Goal: Task Accomplishment & Management: Manage account settings

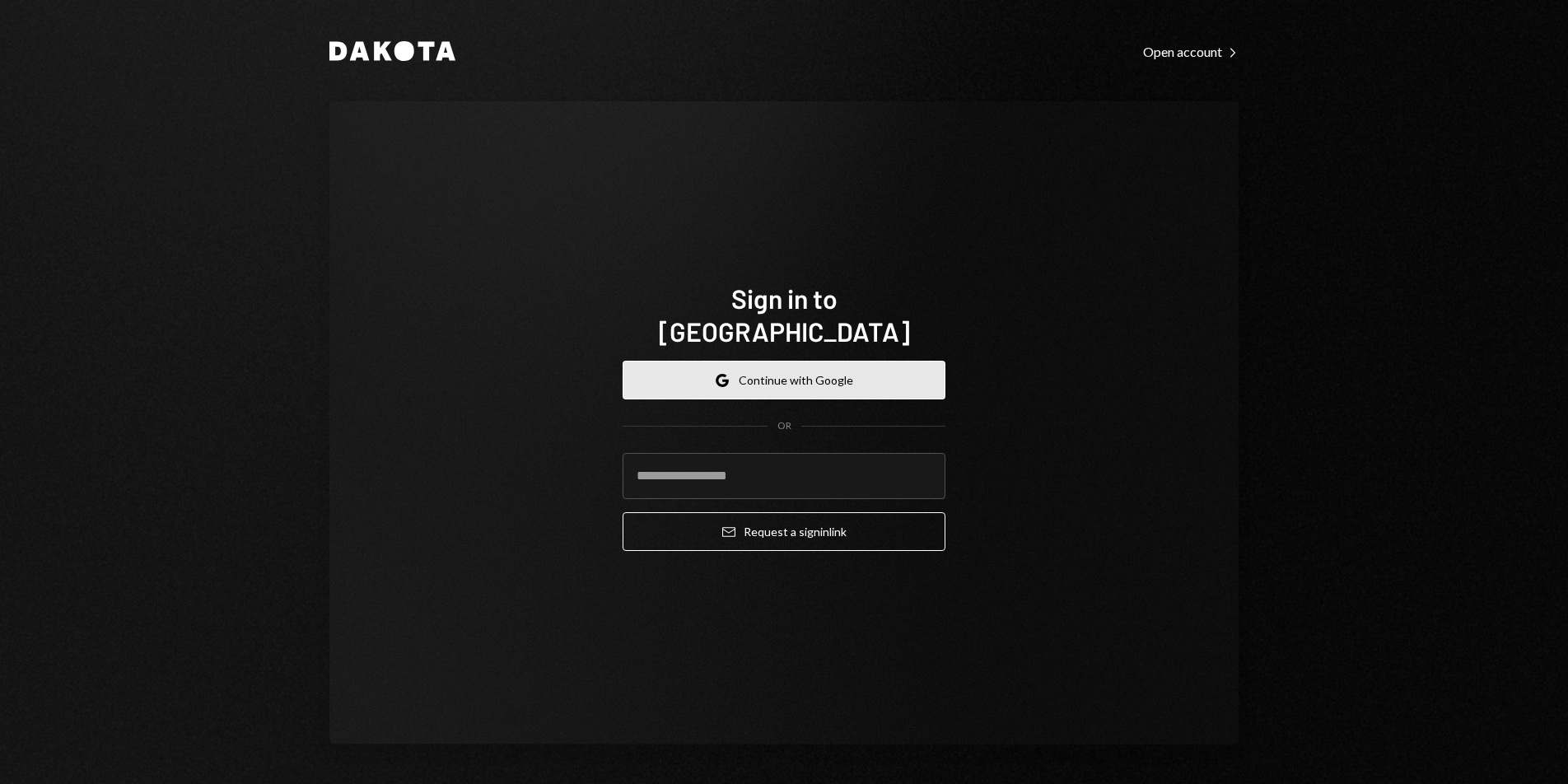
click at [794, 370] on button "Google Continue with Google" at bounding box center [784, 379] width 323 height 39
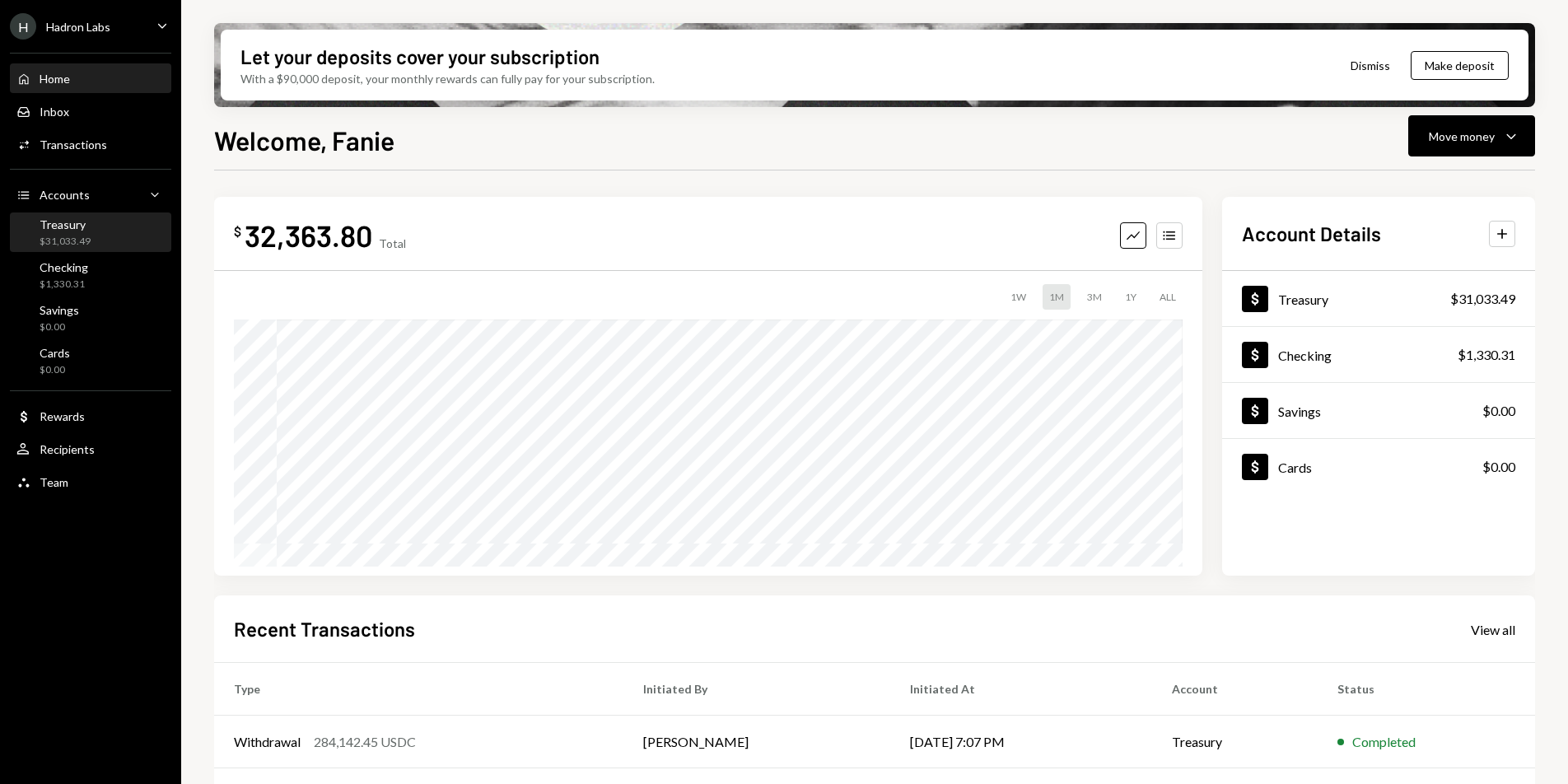
click at [118, 240] on div "Treasury $31,033.49" at bounding box center [90, 233] width 148 height 31
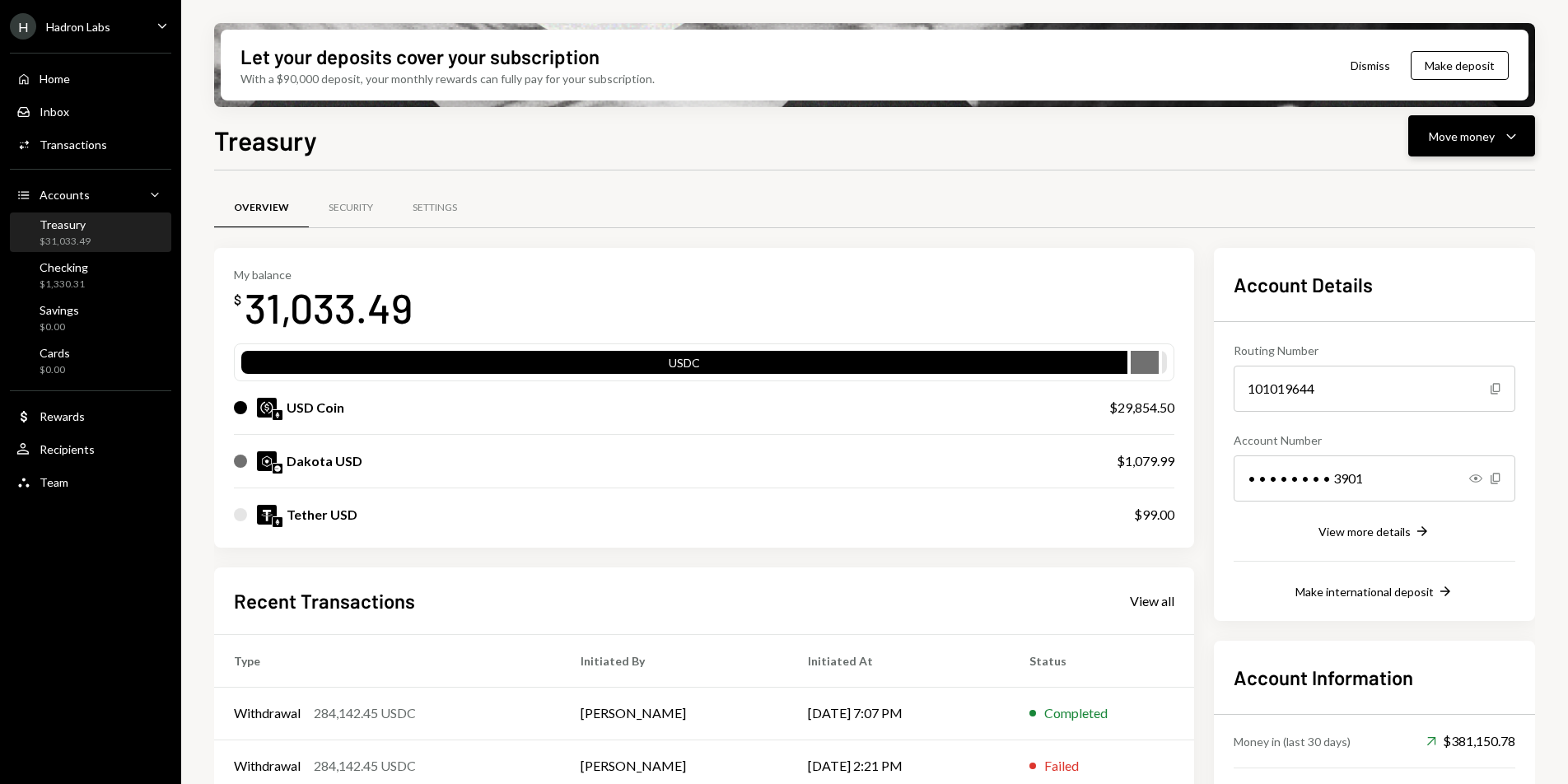
click at [1513, 142] on icon "Caret Down" at bounding box center [1511, 136] width 20 height 20
click at [1475, 192] on div "Send" at bounding box center [1458, 186] width 120 height 17
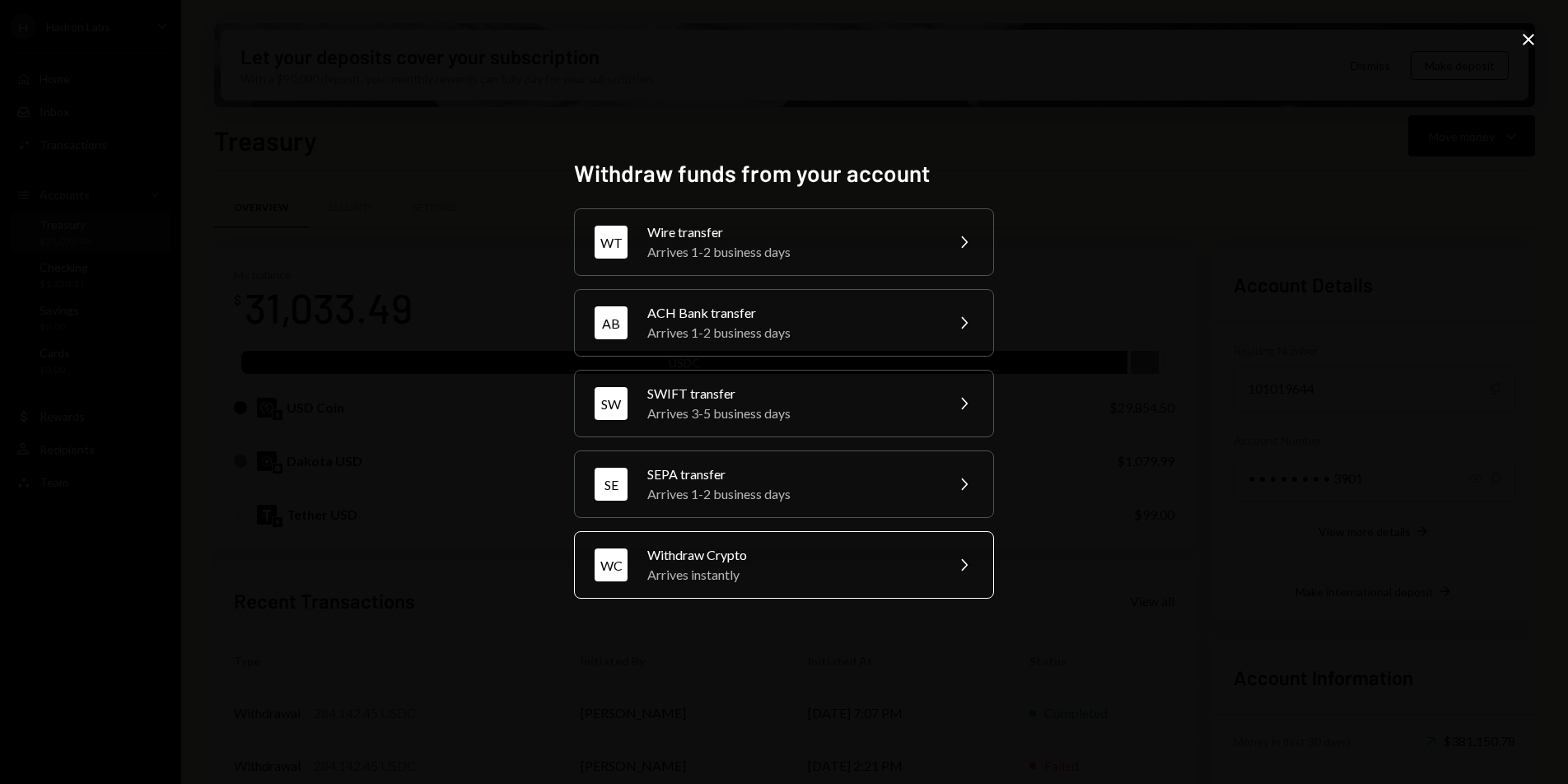
click at [854, 554] on div "Withdraw Crypto" at bounding box center [790, 554] width 286 height 20
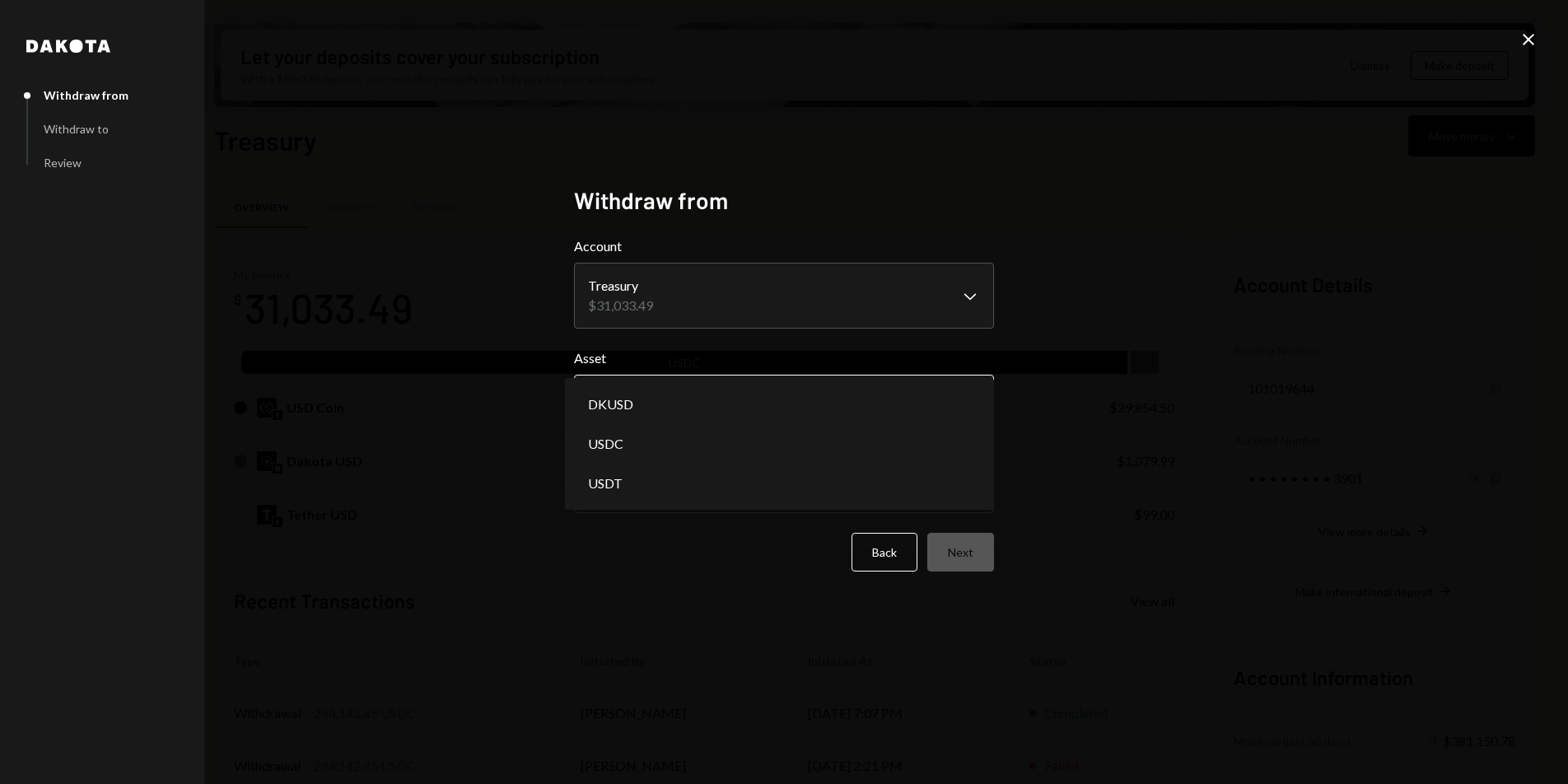
click at [718, 398] on body "H Hadron Labs Caret Down Home Home Inbox Inbox Activities Transactions Accounts…" at bounding box center [784, 392] width 1568 height 784
select select "****"
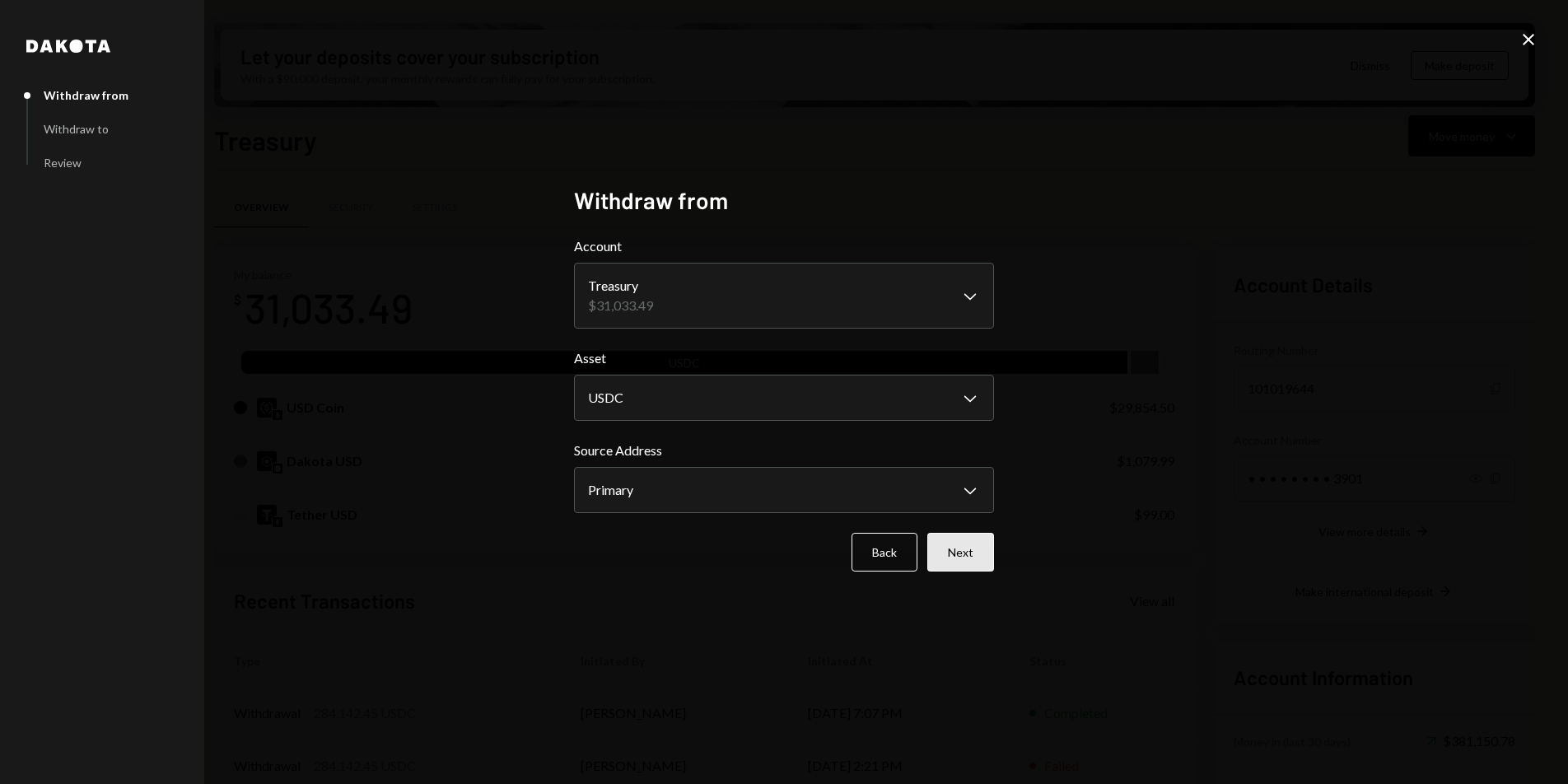
click at [950, 564] on button "Next" at bounding box center [960, 551] width 67 height 39
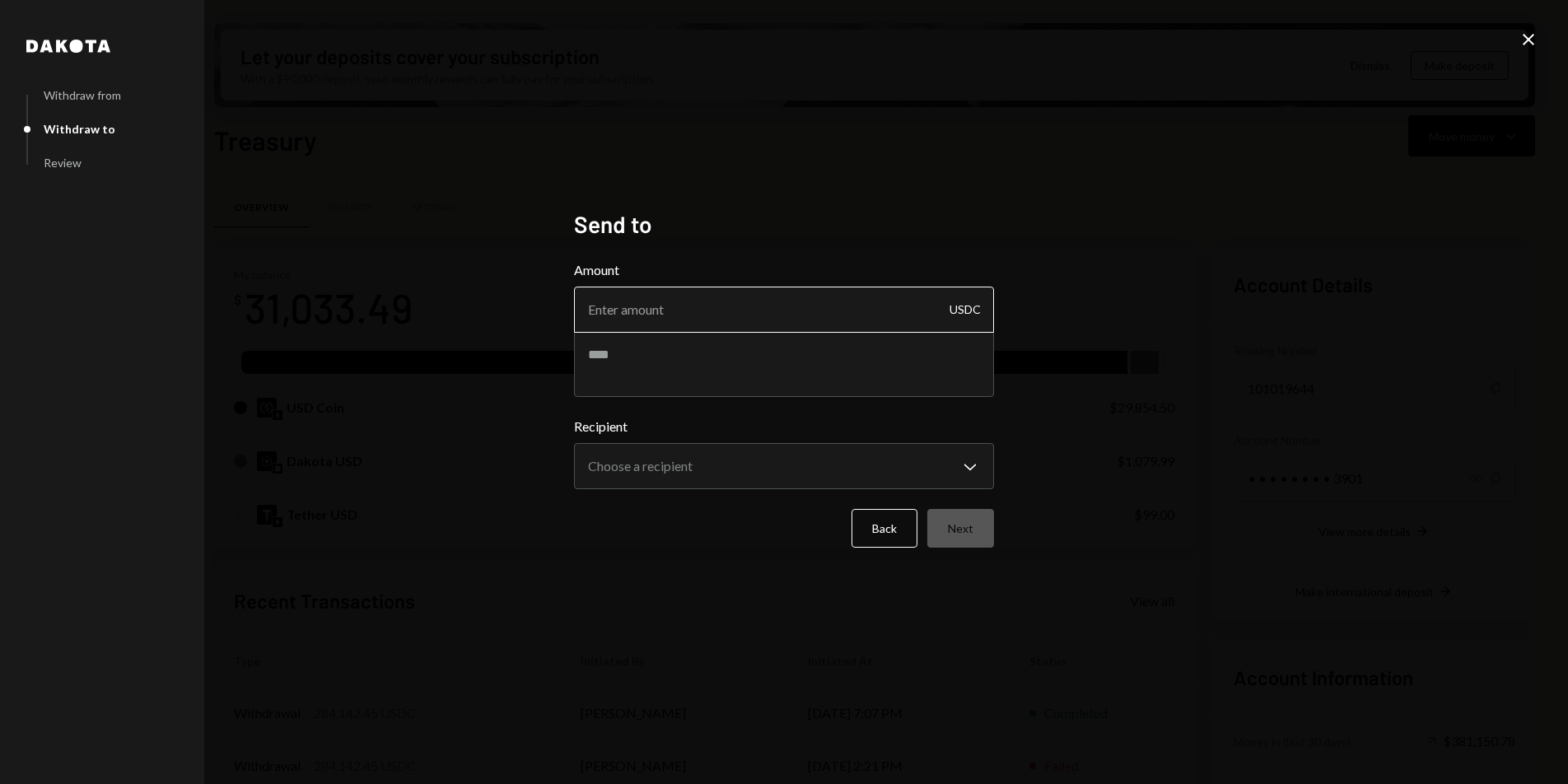
click at [767, 320] on input "Amount" at bounding box center [784, 309] width 420 height 46
paste input "19832.120764"
drag, startPoint x: 746, startPoint y: 310, endPoint x: 646, endPoint y: 312, distance: 100.0
click at [646, 312] on input "19832.120764" at bounding box center [784, 309] width 420 height 46
type input "19832.12"
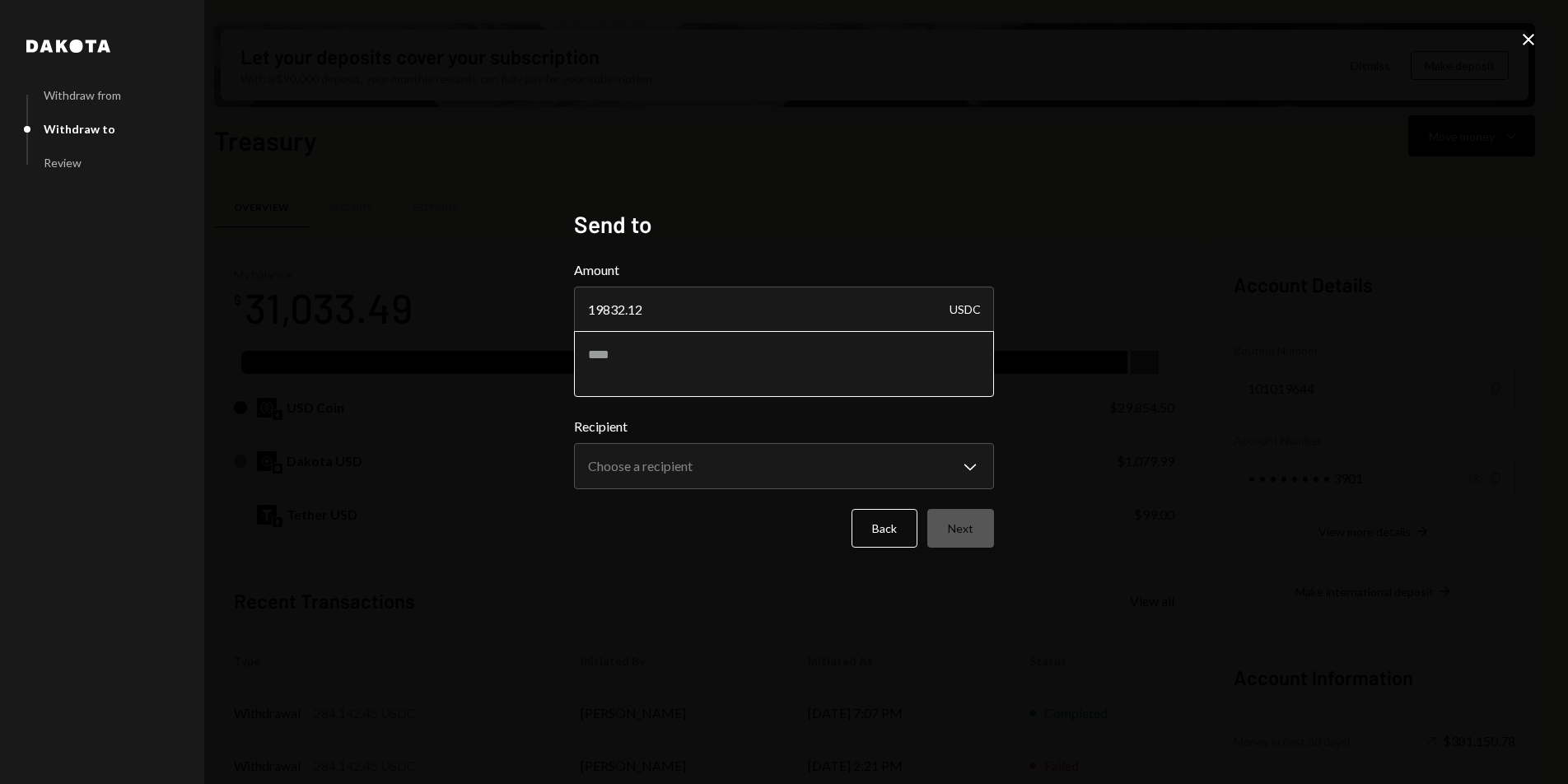
click at [690, 348] on textarea at bounding box center [784, 364] width 420 height 66
type textarea "**********"
click at [715, 469] on body "H Hadron Labs Caret Down Home Home Inbox Inbox Activities Transactions Accounts…" at bounding box center [784, 392] width 1568 height 784
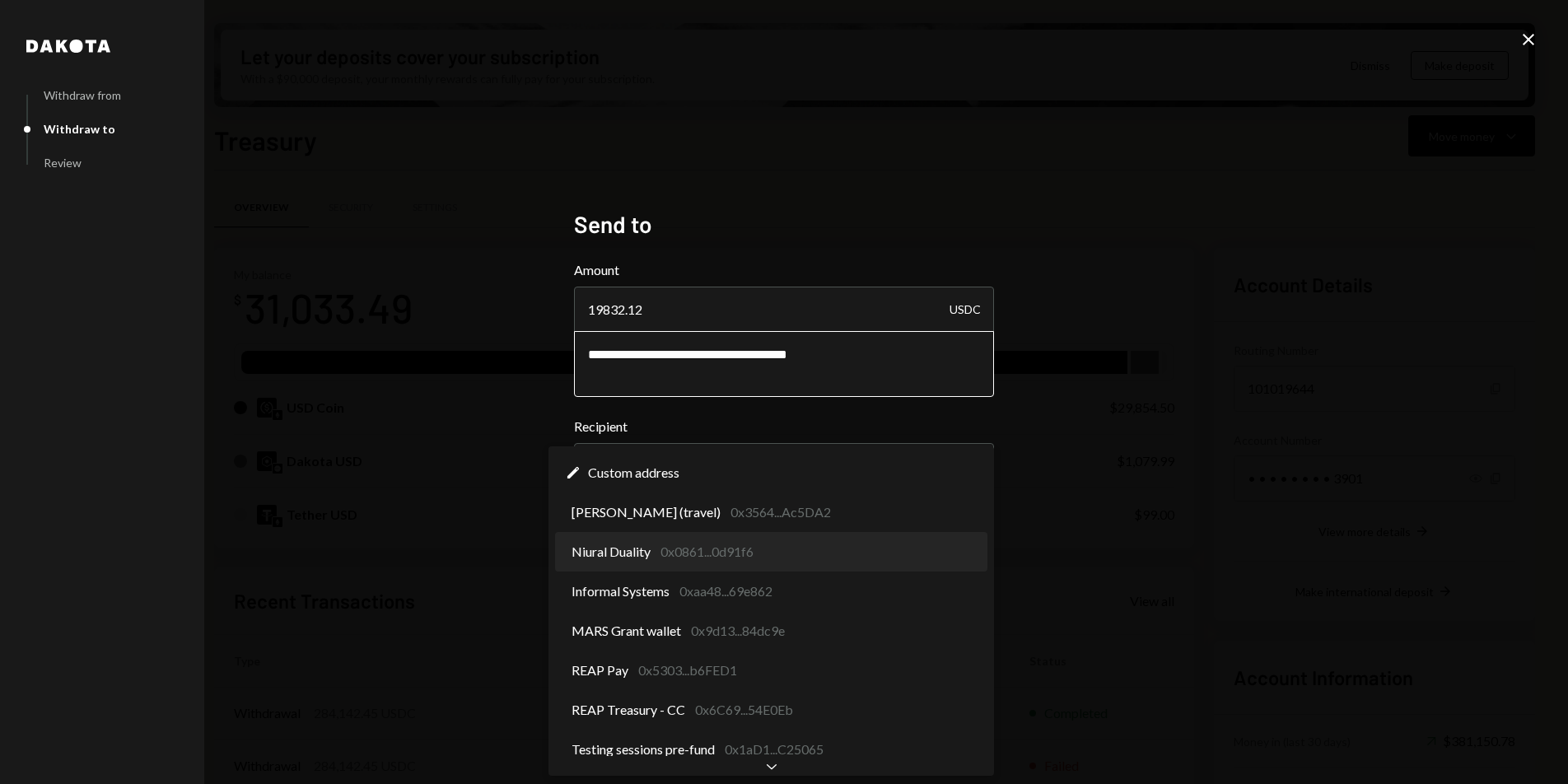
select select "**********"
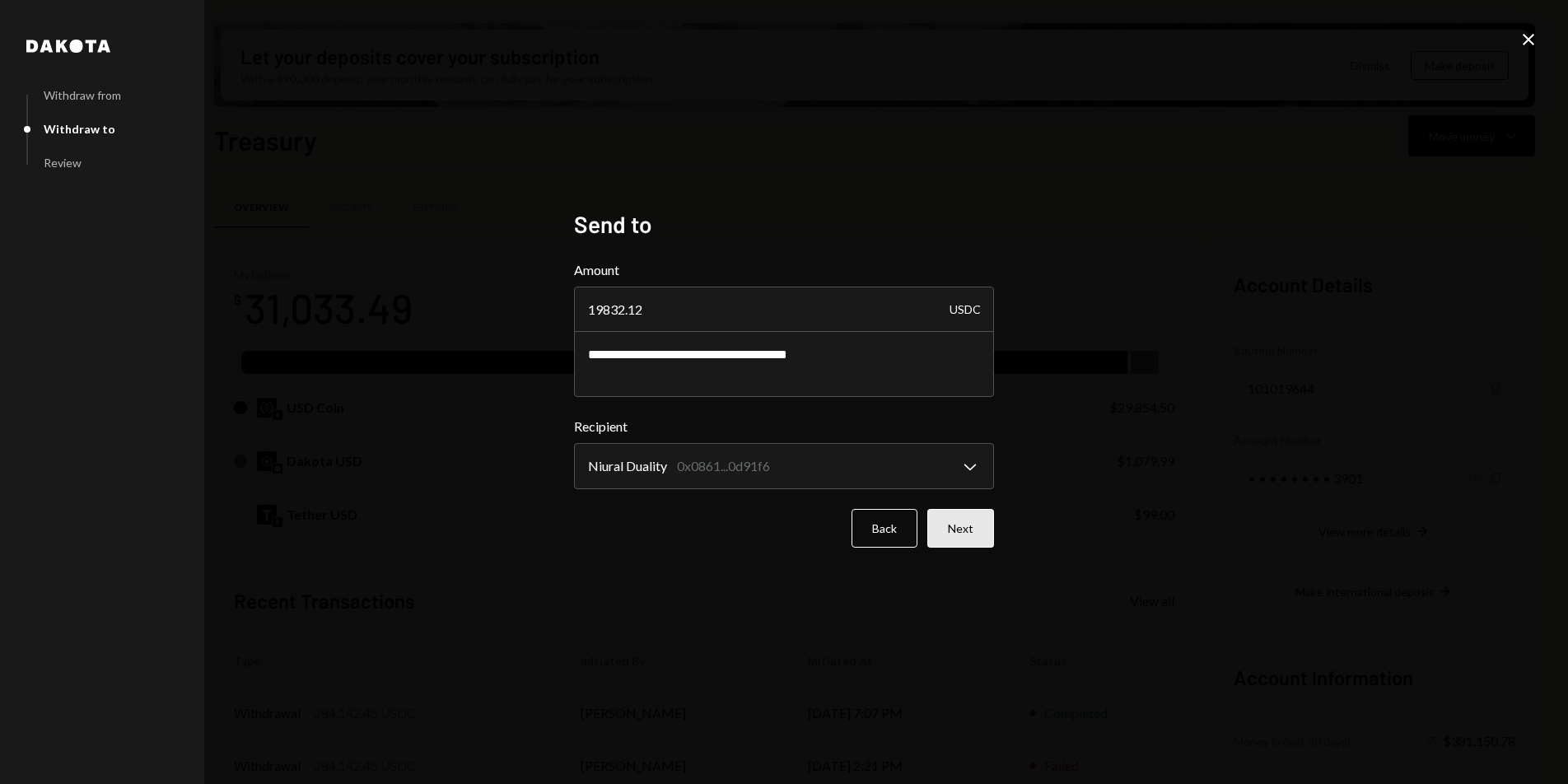
click at [957, 542] on button "Next" at bounding box center [960, 528] width 67 height 39
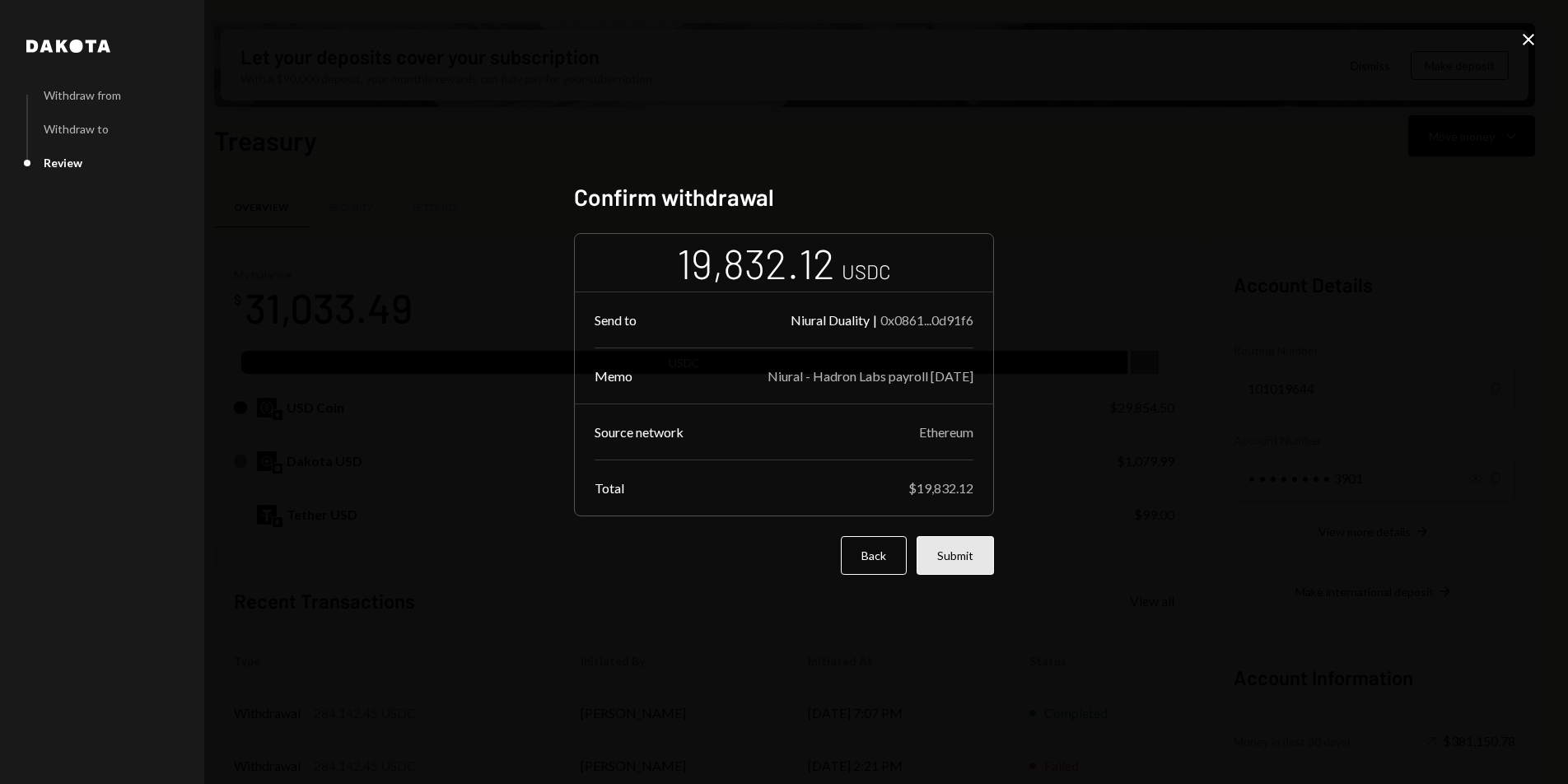
click at [955, 553] on button "Submit" at bounding box center [956, 555] width 78 height 39
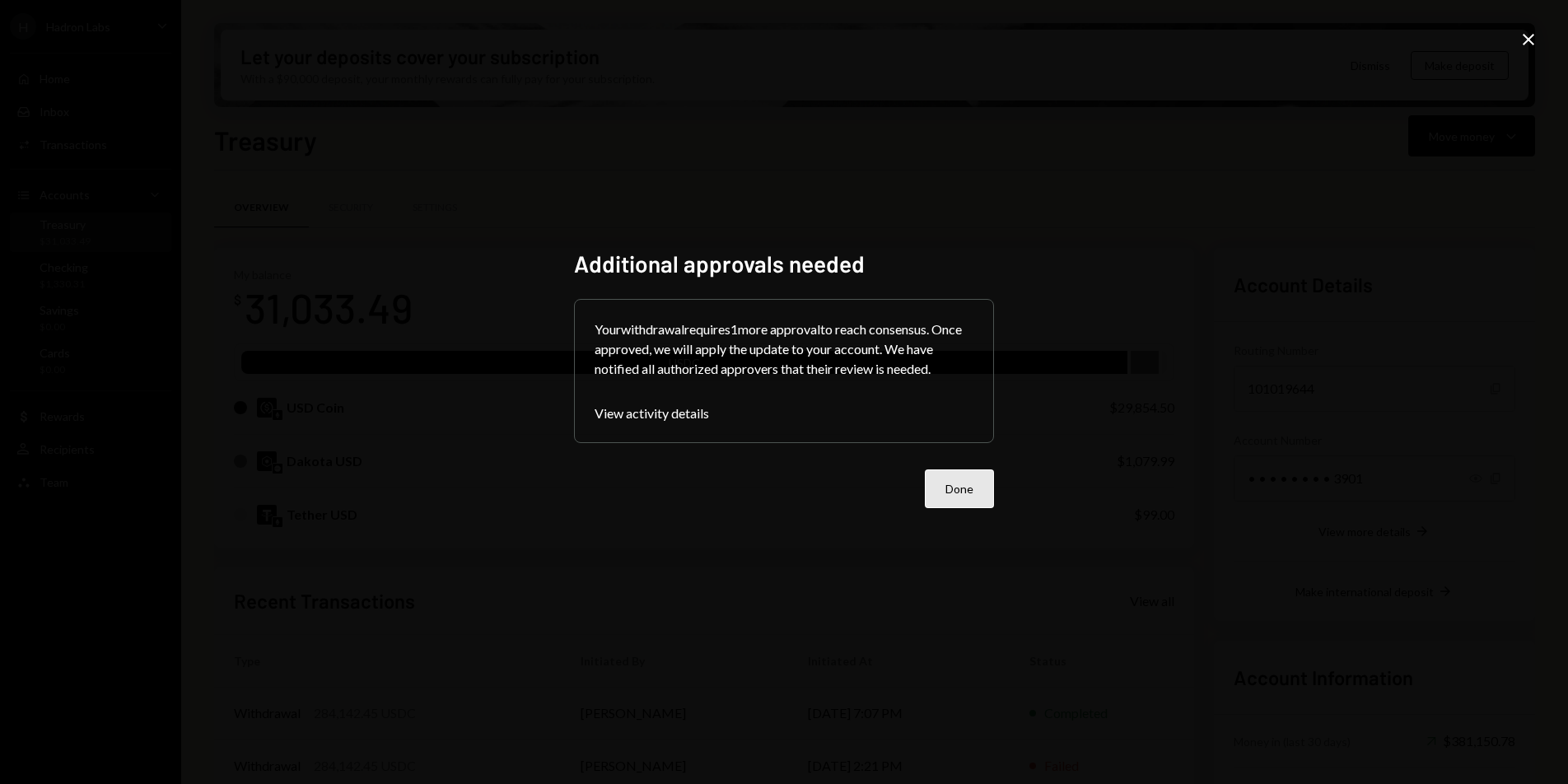
click at [953, 493] on button "Done" at bounding box center [959, 488] width 69 height 39
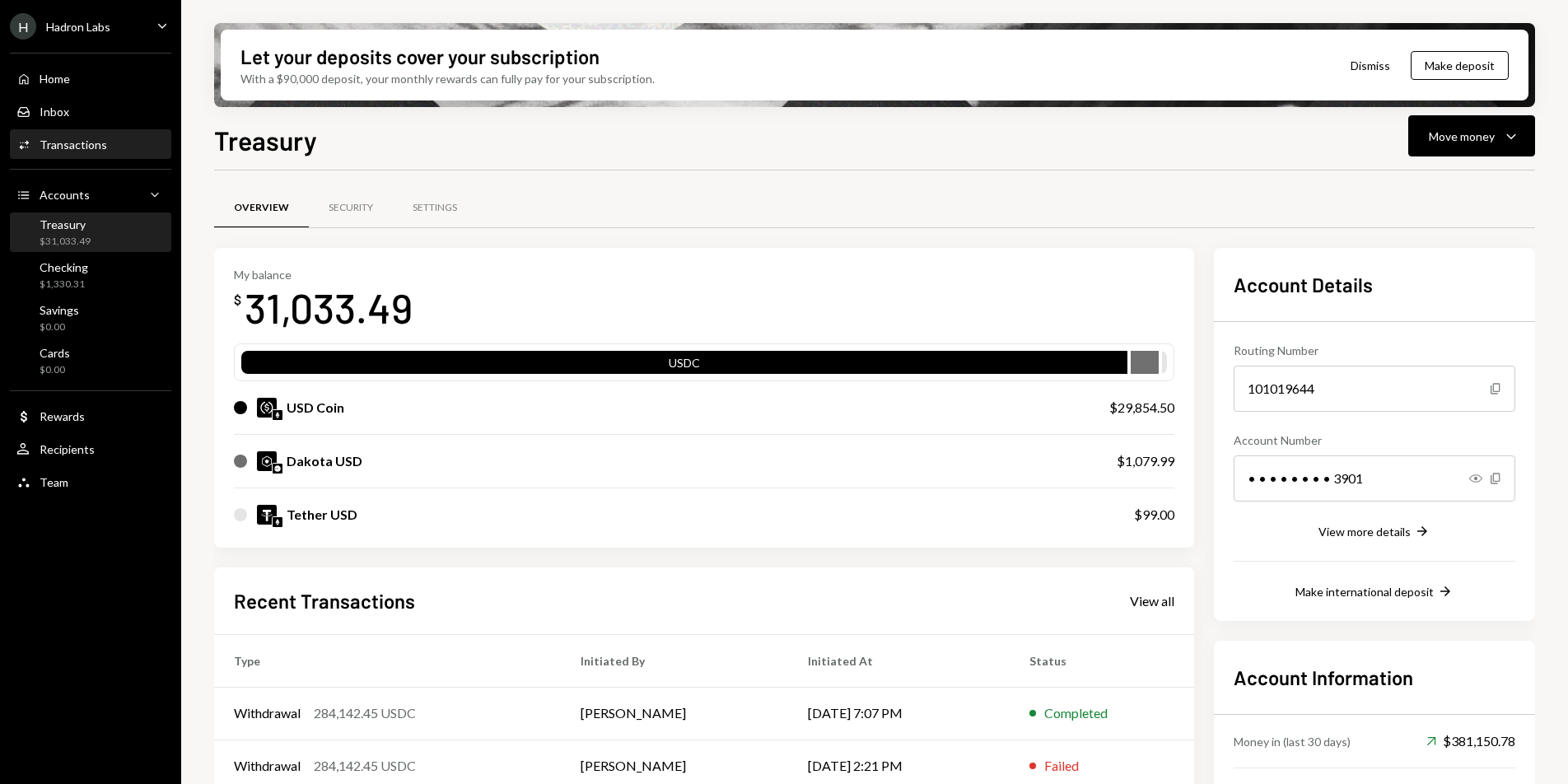
click at [80, 132] on div "Activities Transactions" at bounding box center [90, 144] width 148 height 28
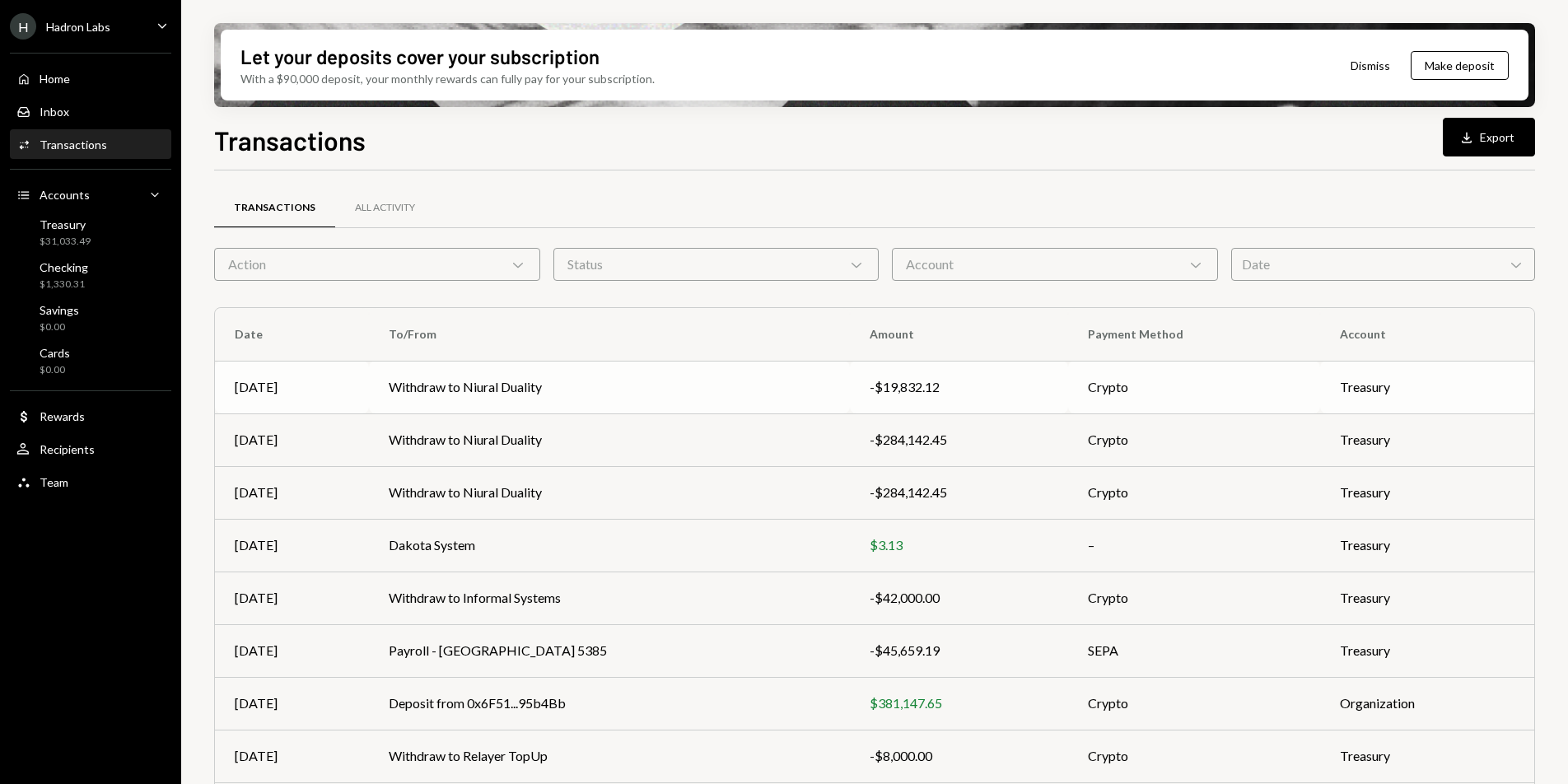
click at [551, 379] on td "Withdraw to Niural Duality" at bounding box center [610, 386] width 481 height 53
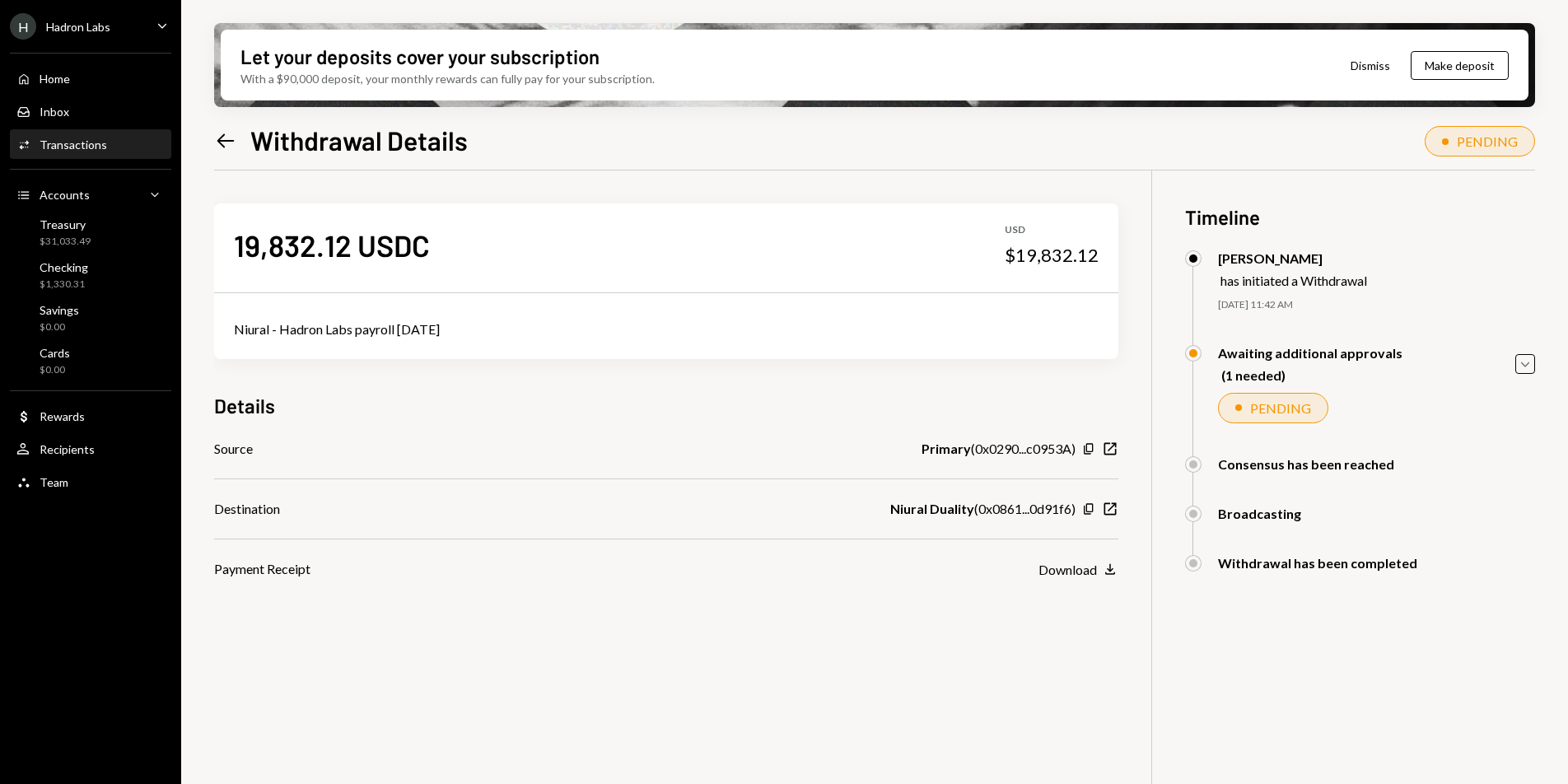
click at [1541, 366] on div "Let your deposits cover your subscription With a $90,000 deposit, your monthly …" at bounding box center [875, 392] width 1387 height 784
click at [1519, 367] on icon "Caret Down" at bounding box center [1525, 363] width 18 height 18
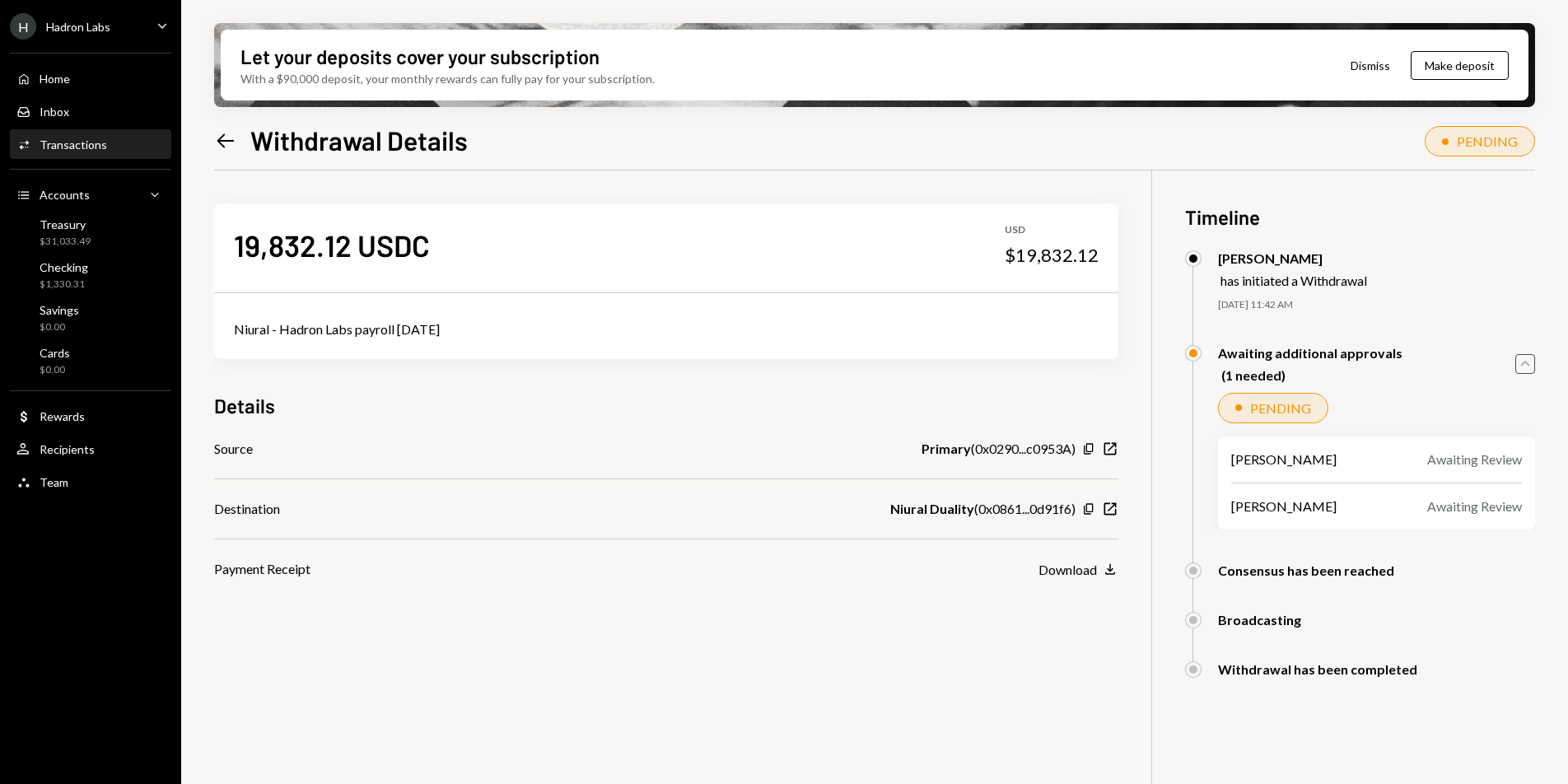
click at [1527, 367] on icon "Caret Up" at bounding box center [1525, 363] width 18 height 18
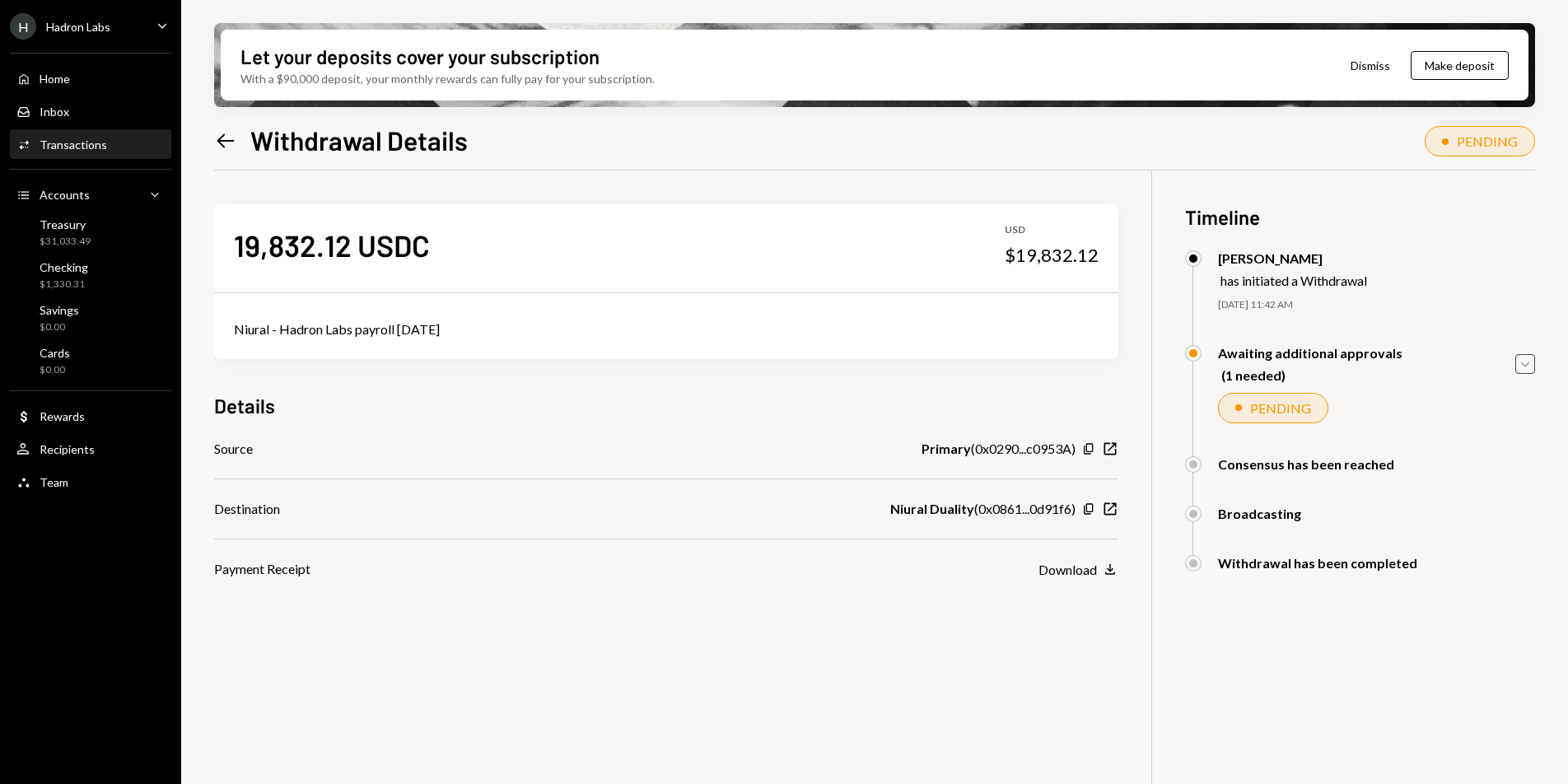
click at [1187, 145] on div "Left Arrow Withdrawal Details PENDING" at bounding box center [875, 138] width 1322 height 36
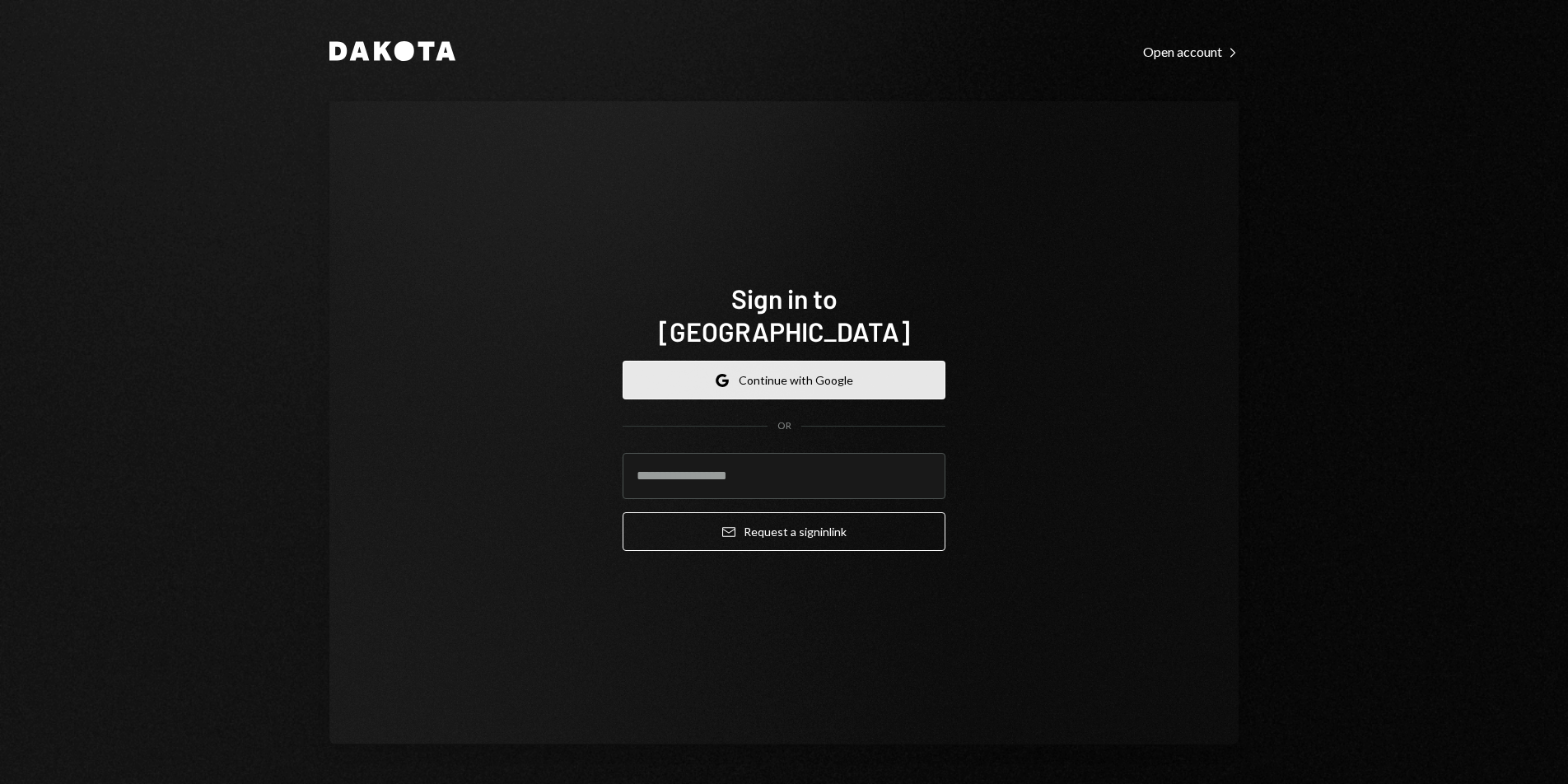
click at [822, 360] on button "Google Continue with Google" at bounding box center [784, 379] width 323 height 39
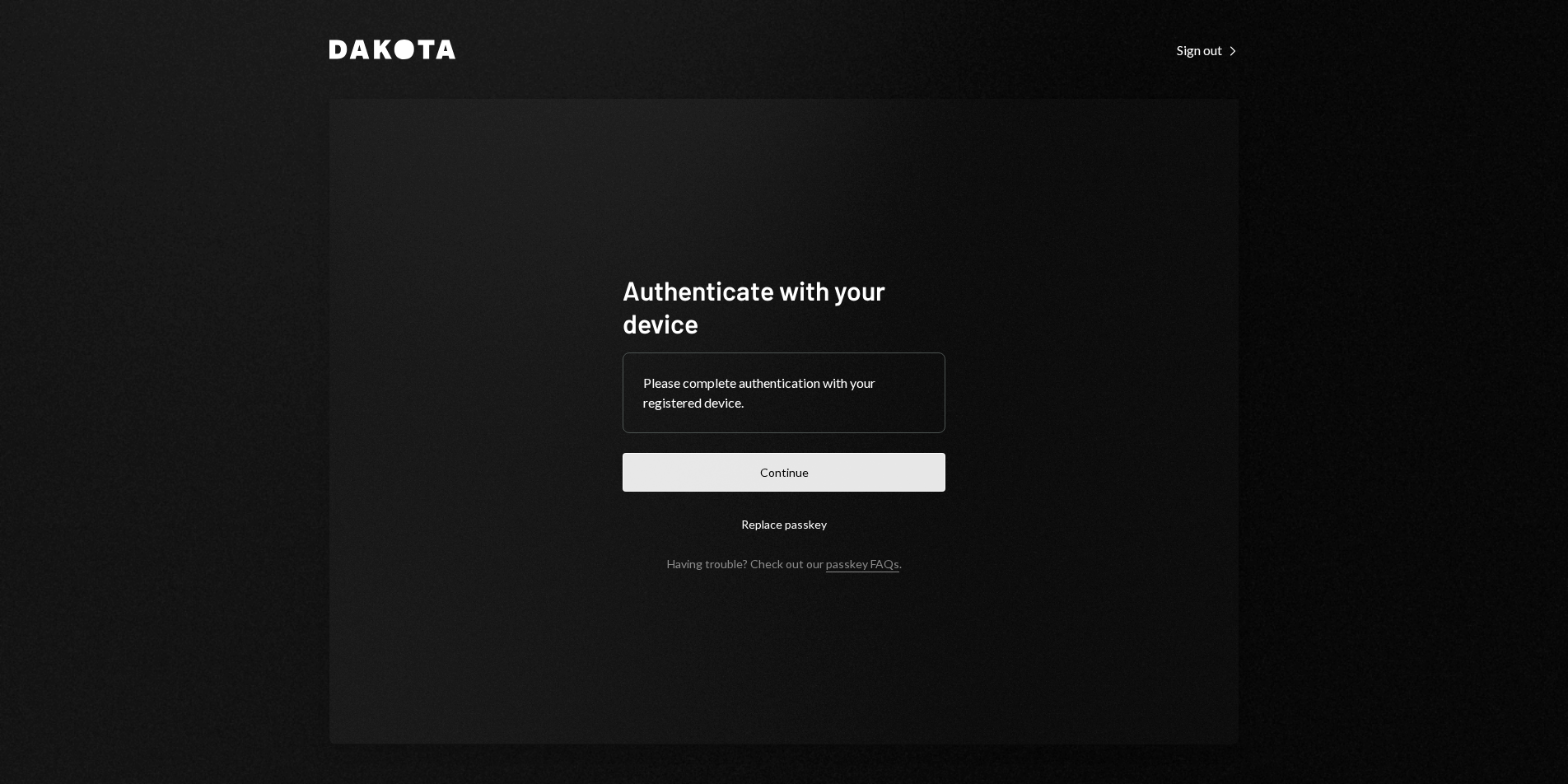
click at [871, 465] on button "Continue" at bounding box center [784, 472] width 323 height 39
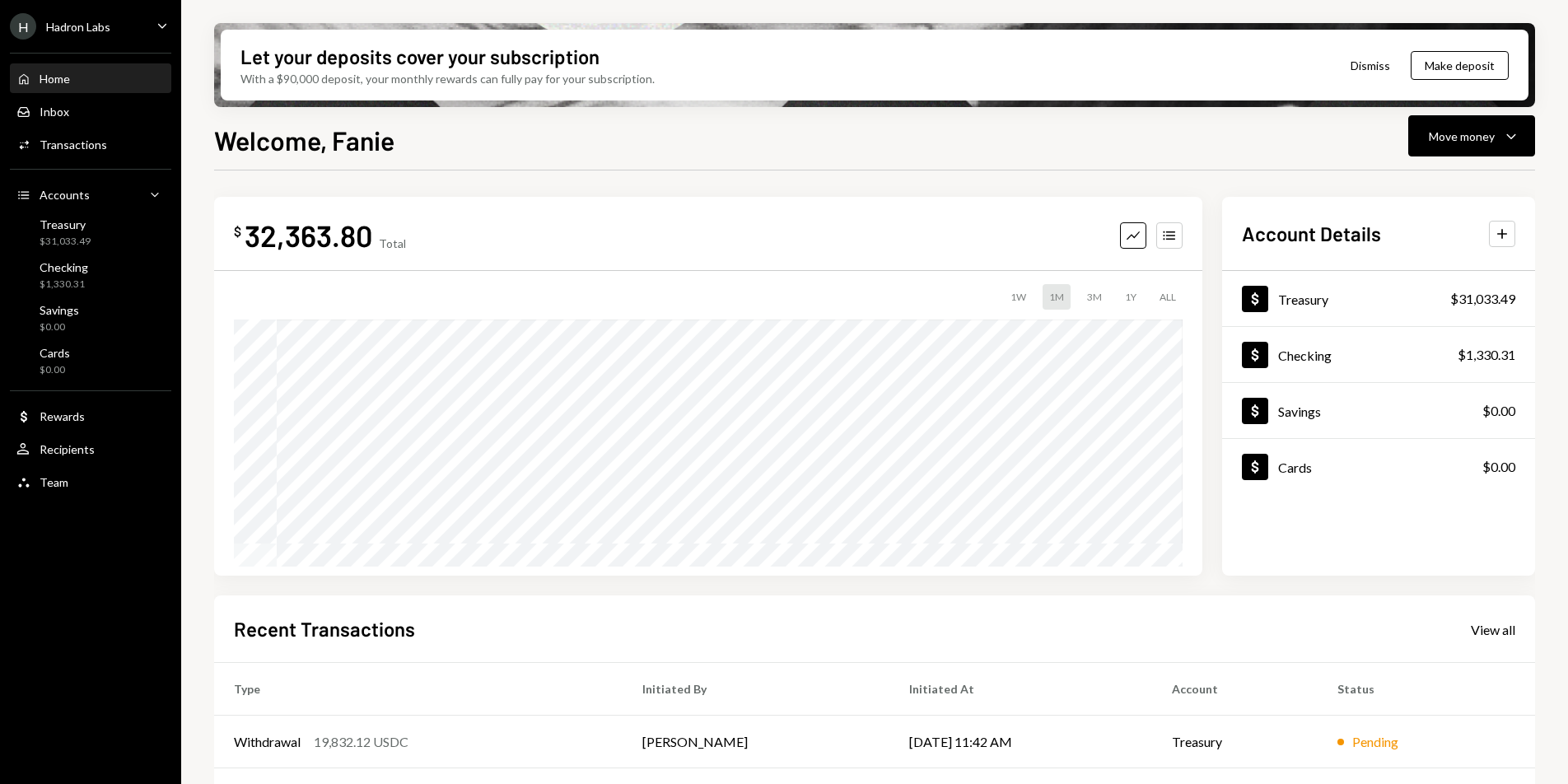
click at [115, 25] on div "H Hadron Labs Caret Down" at bounding box center [91, 26] width 182 height 26
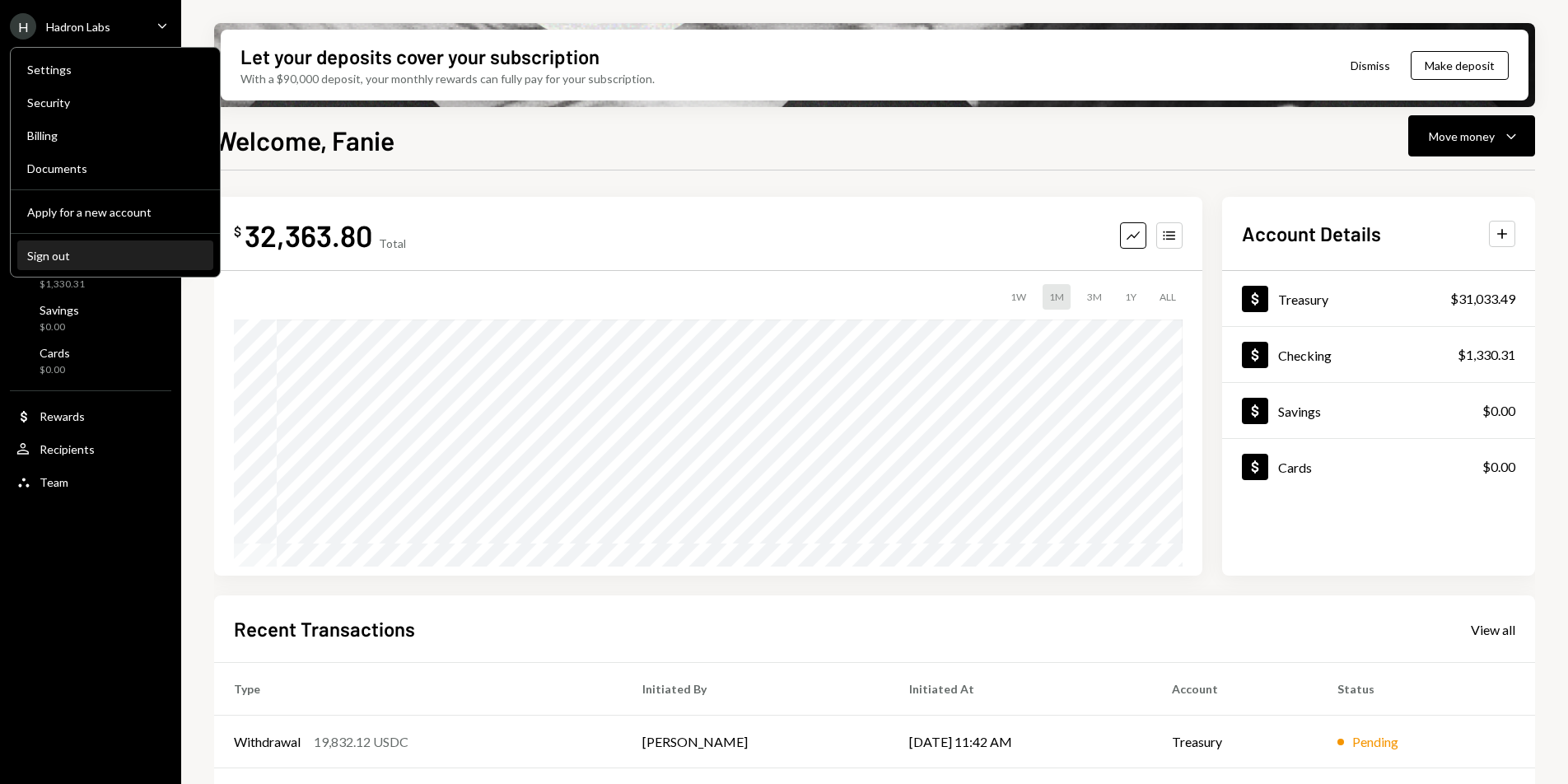
click at [107, 255] on div "Sign out" at bounding box center [115, 256] width 176 height 14
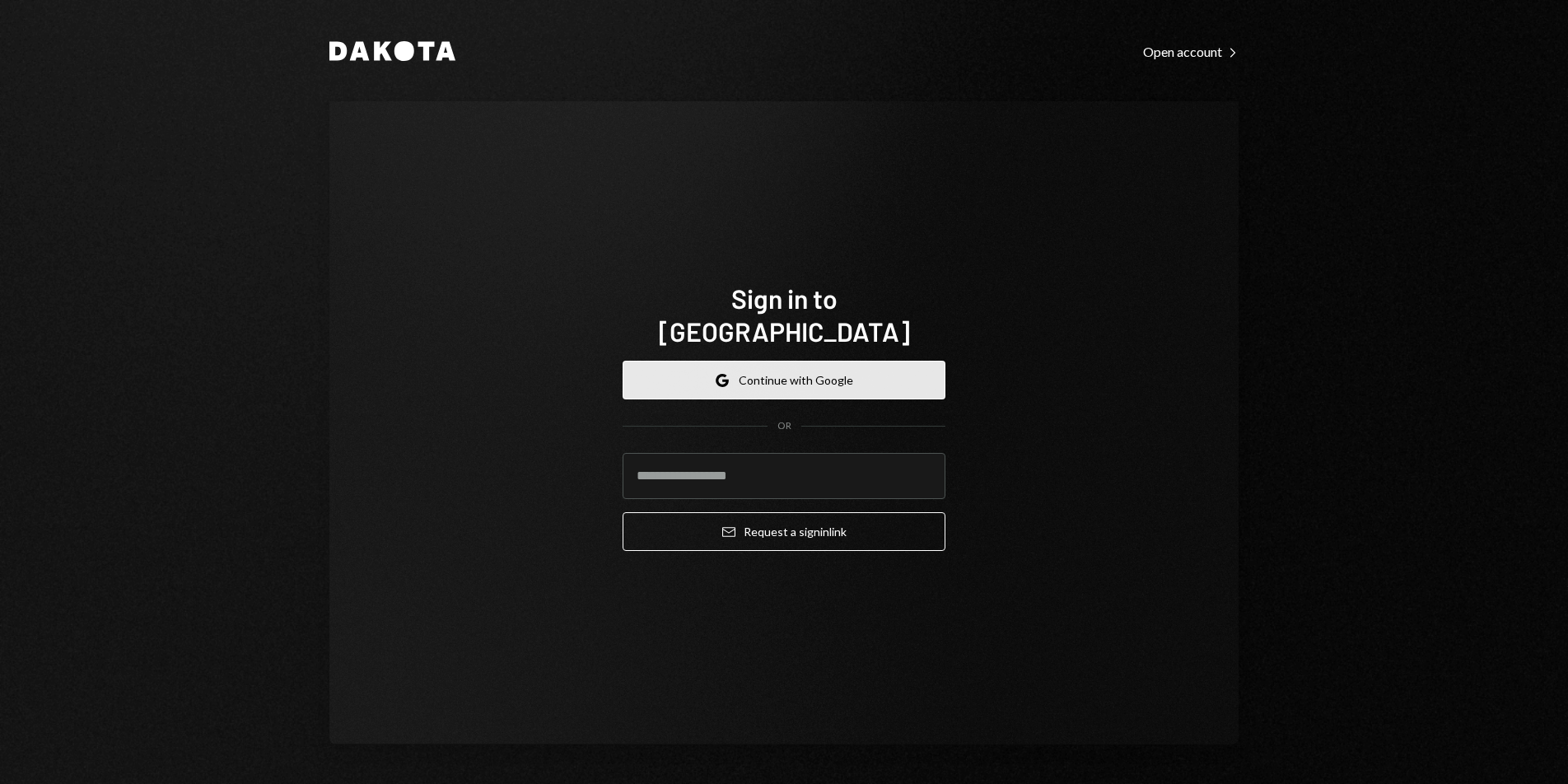
click at [669, 360] on button "Google Continue with Google" at bounding box center [784, 379] width 323 height 39
